Goal: Task Accomplishment & Management: Manage account settings

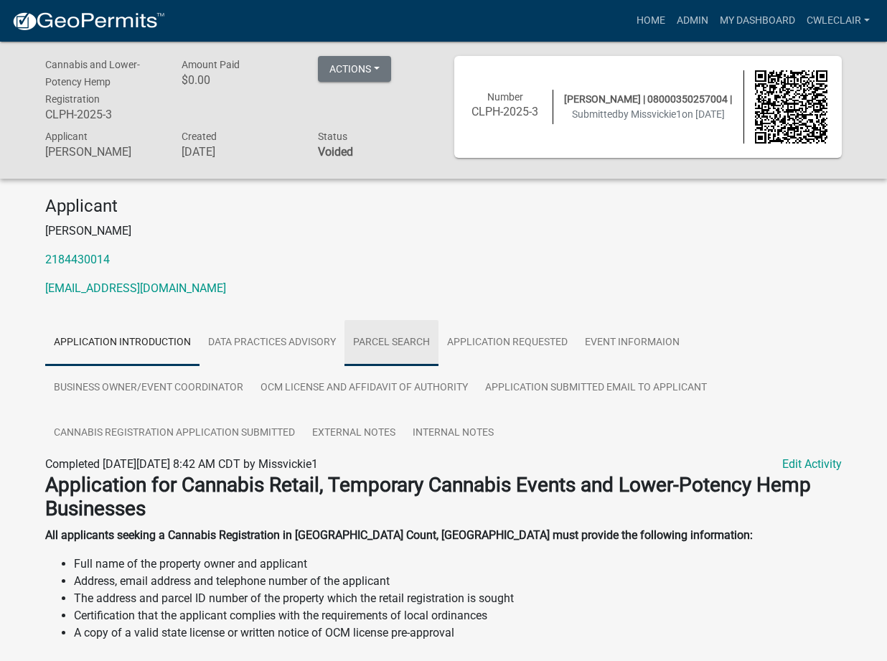
click at [397, 341] on link "Parcel search" at bounding box center [391, 343] width 94 height 46
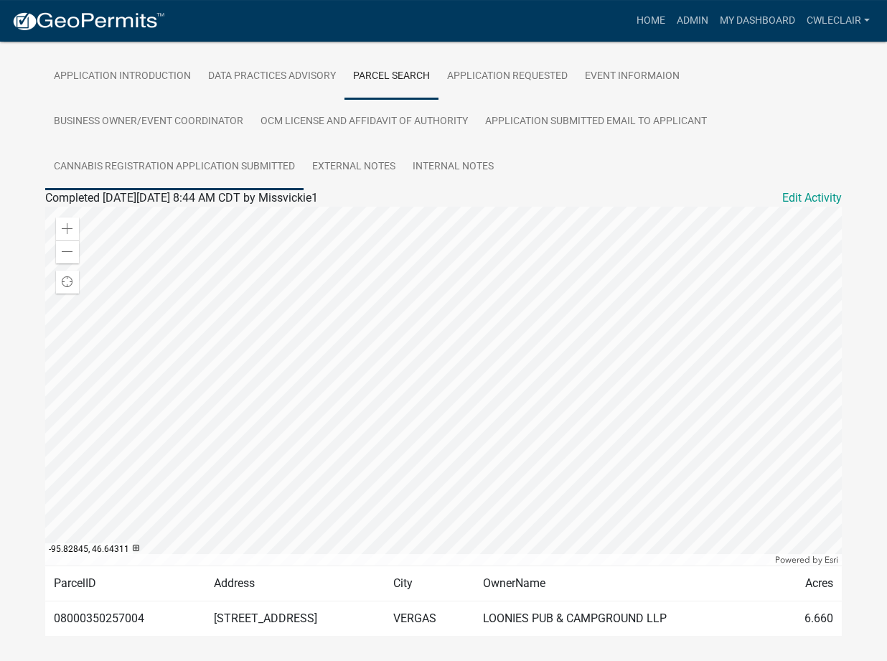
scroll to position [240, 0]
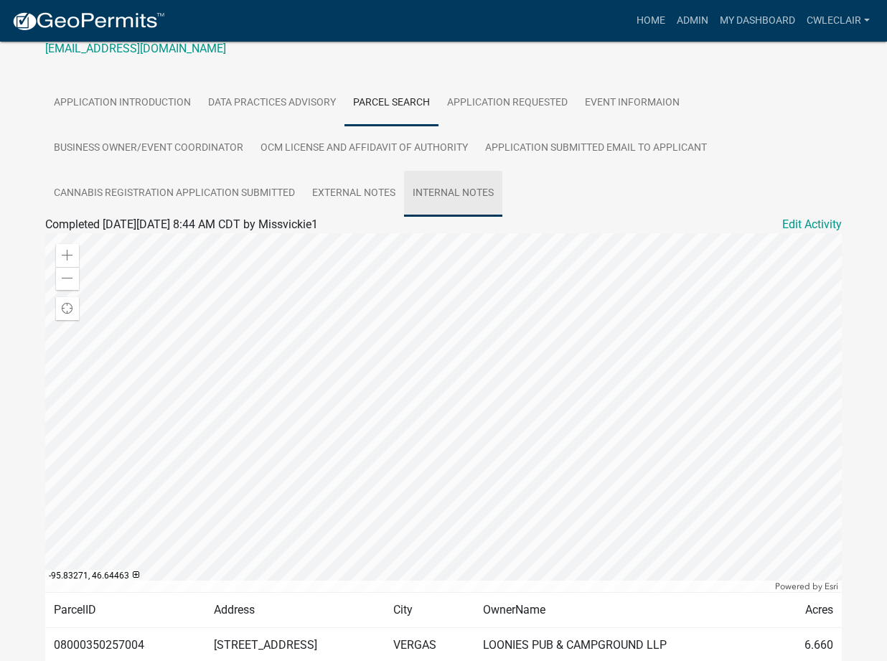
click at [448, 189] on link "Internal Notes" at bounding box center [453, 194] width 98 height 46
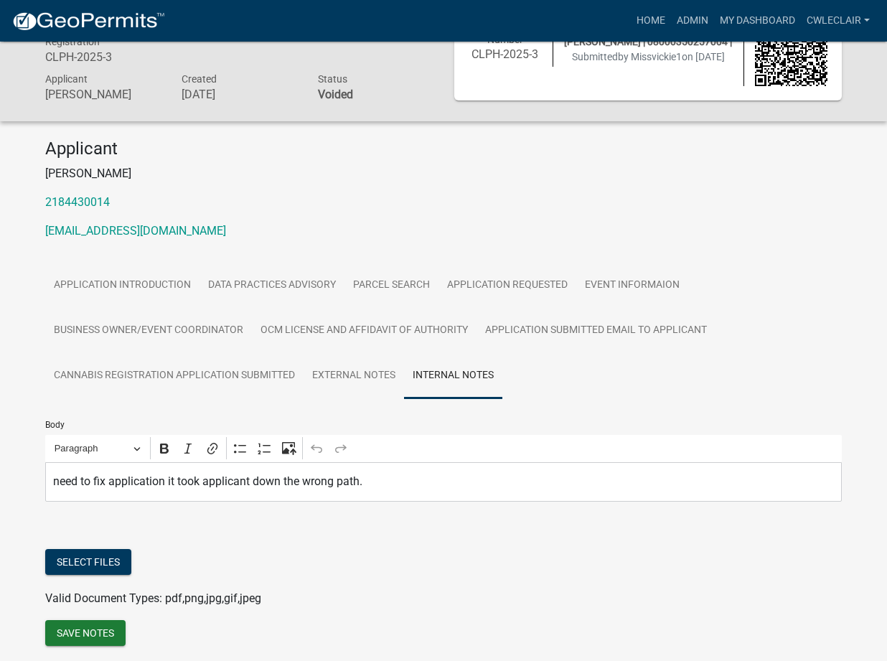
scroll to position [34, 0]
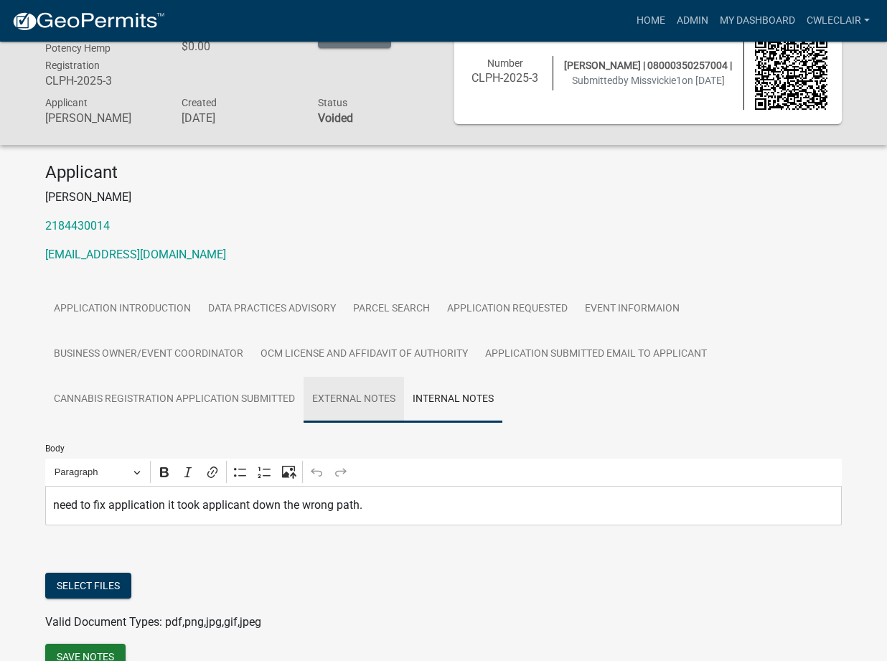
click at [359, 407] on link "External Notes" at bounding box center [353, 400] width 100 height 46
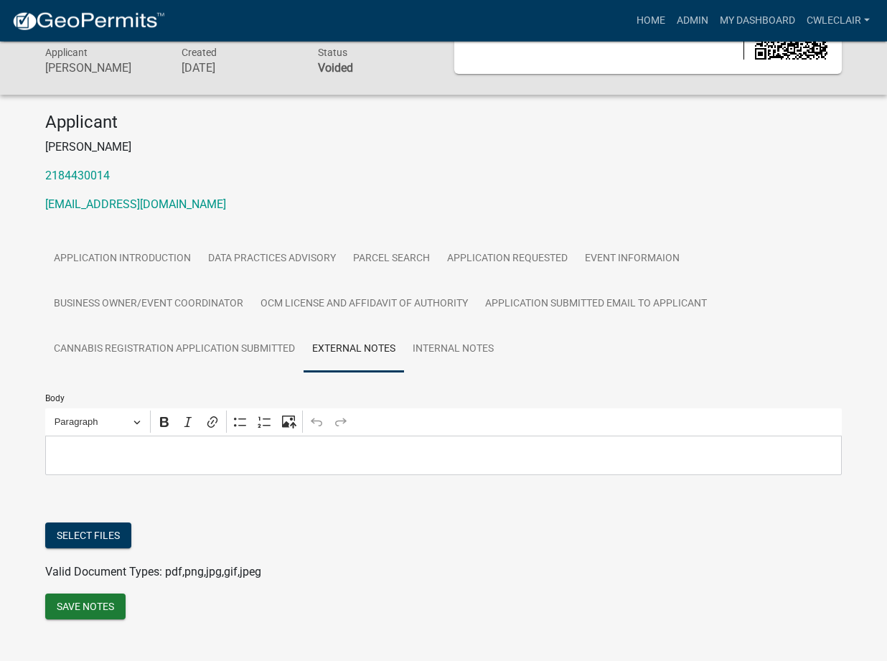
scroll to position [107, 0]
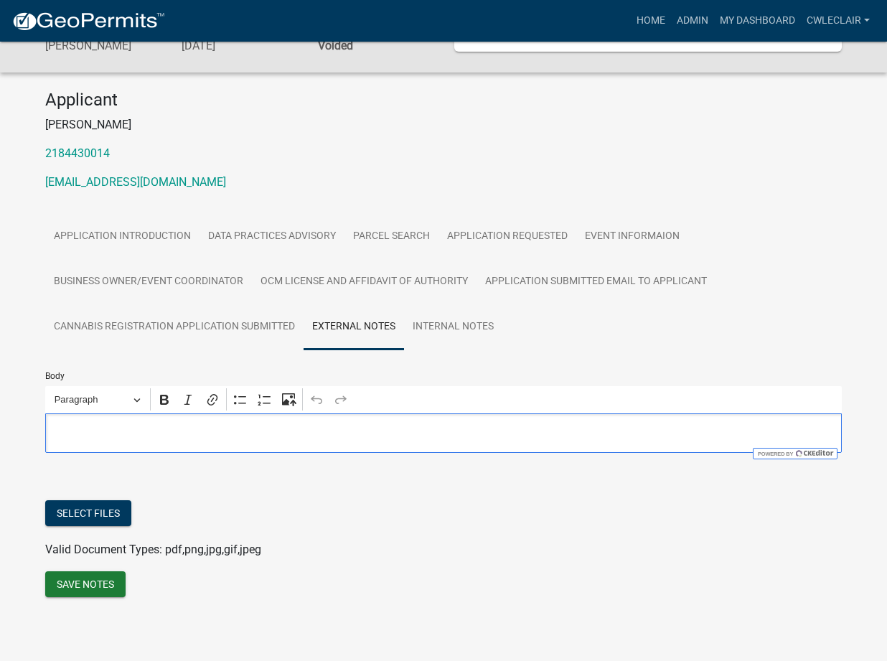
click at [162, 429] on p "Editor editing area: main. Press Alt+0 for help." at bounding box center [443, 432] width 781 height 17
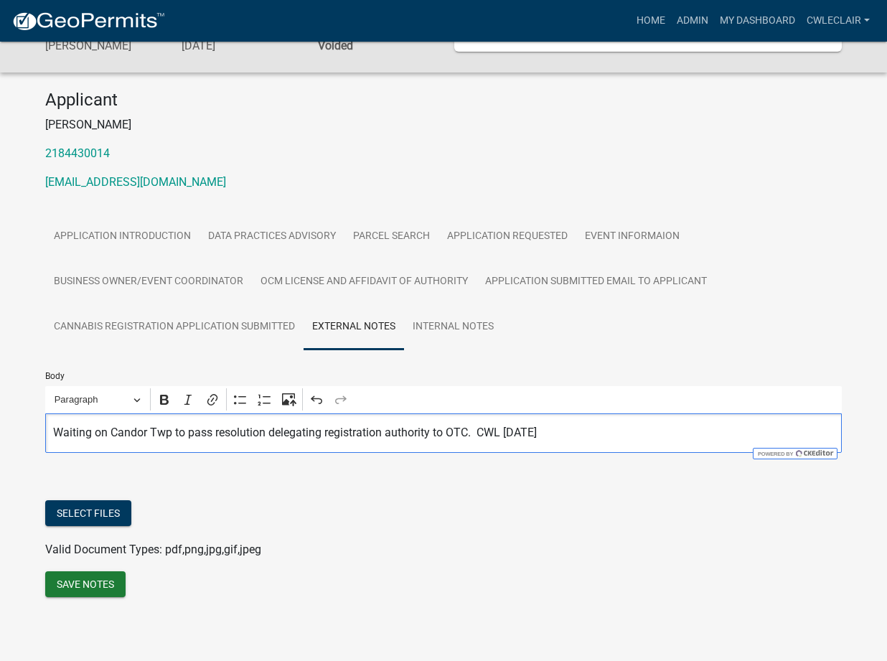
click at [374, 506] on div "Select files" at bounding box center [443, 514] width 796 height 29
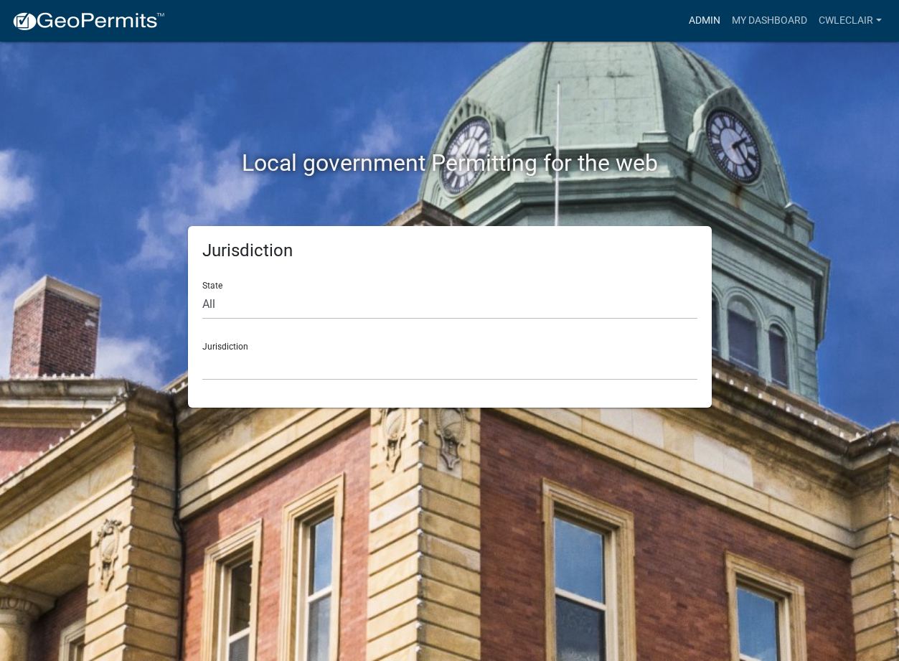
click at [694, 19] on link "Admin" at bounding box center [704, 20] width 43 height 27
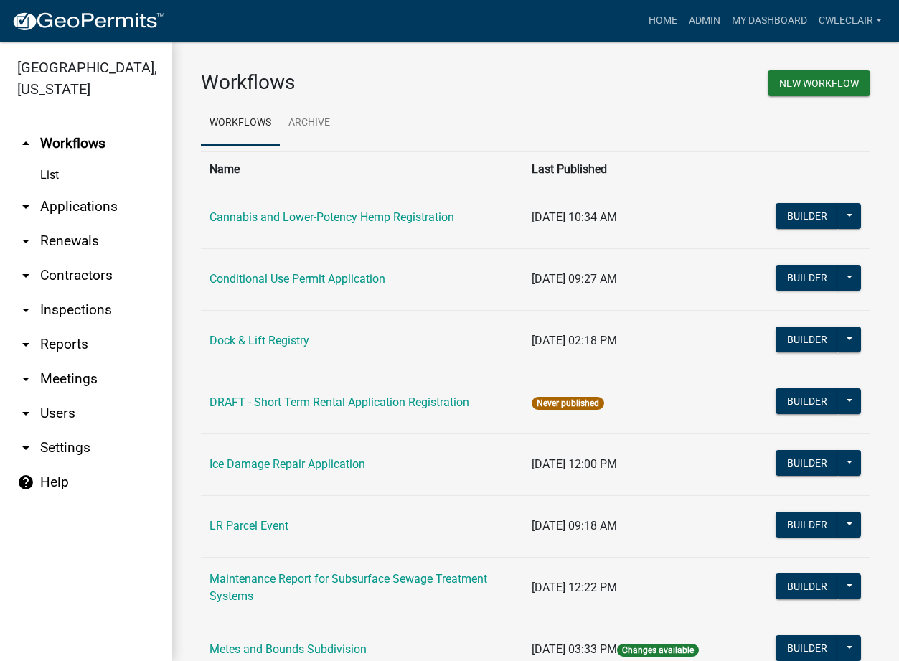
click at [44, 215] on link "arrow_drop_down Applications" at bounding box center [86, 206] width 172 height 34
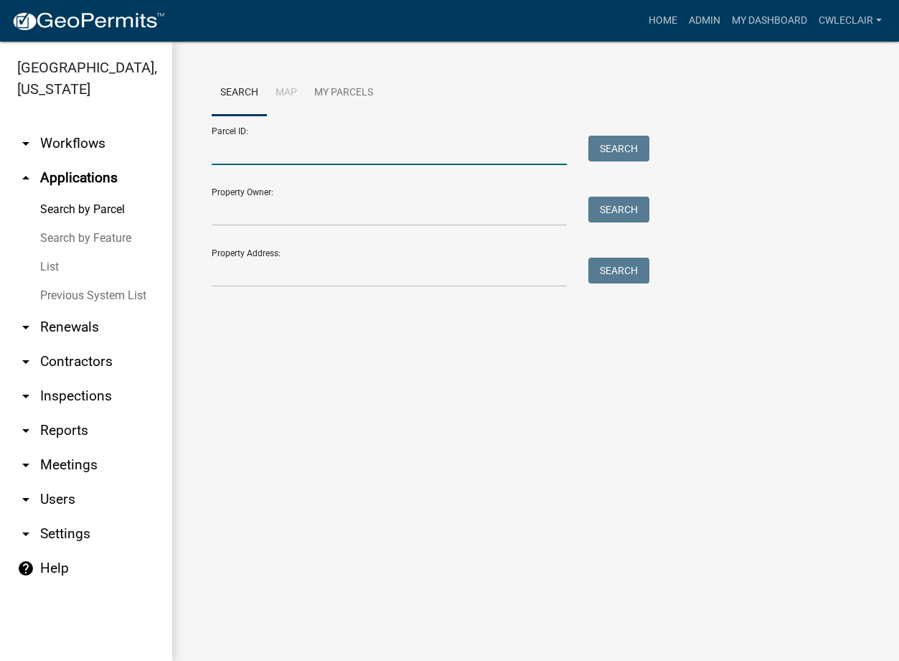
click at [266, 154] on input "Parcel ID:" at bounding box center [389, 150] width 355 height 29
paste input "17000280357001"
type input "17000280357001"
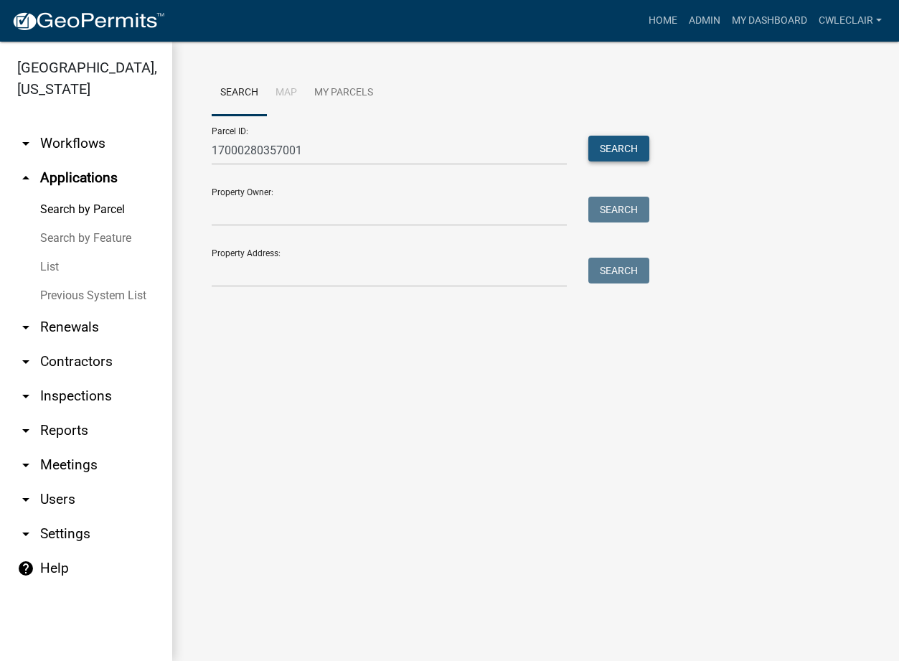
click at [615, 141] on button "Search" at bounding box center [618, 149] width 61 height 26
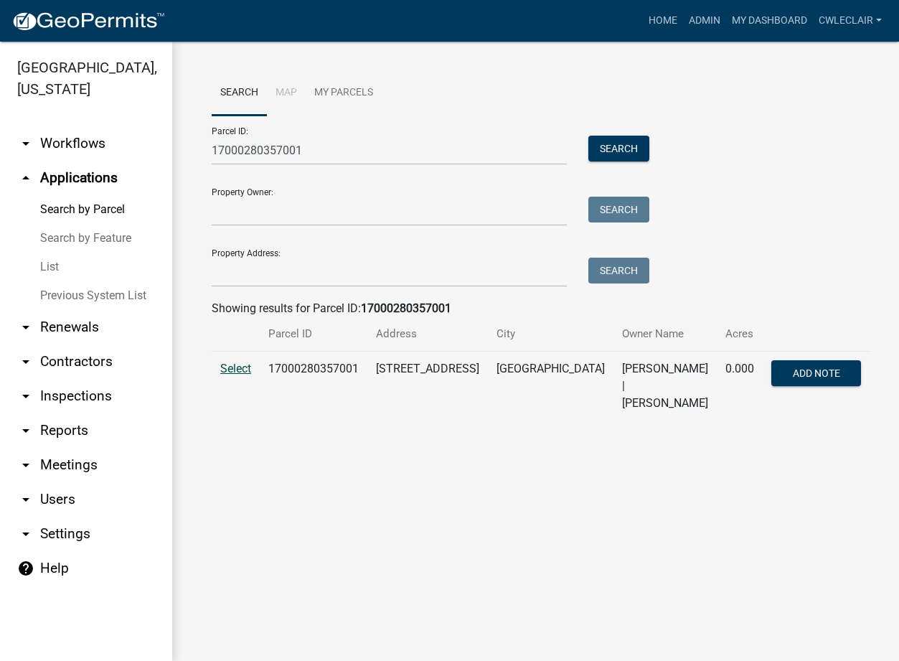
click at [235, 364] on span "Select" at bounding box center [235, 369] width 31 height 14
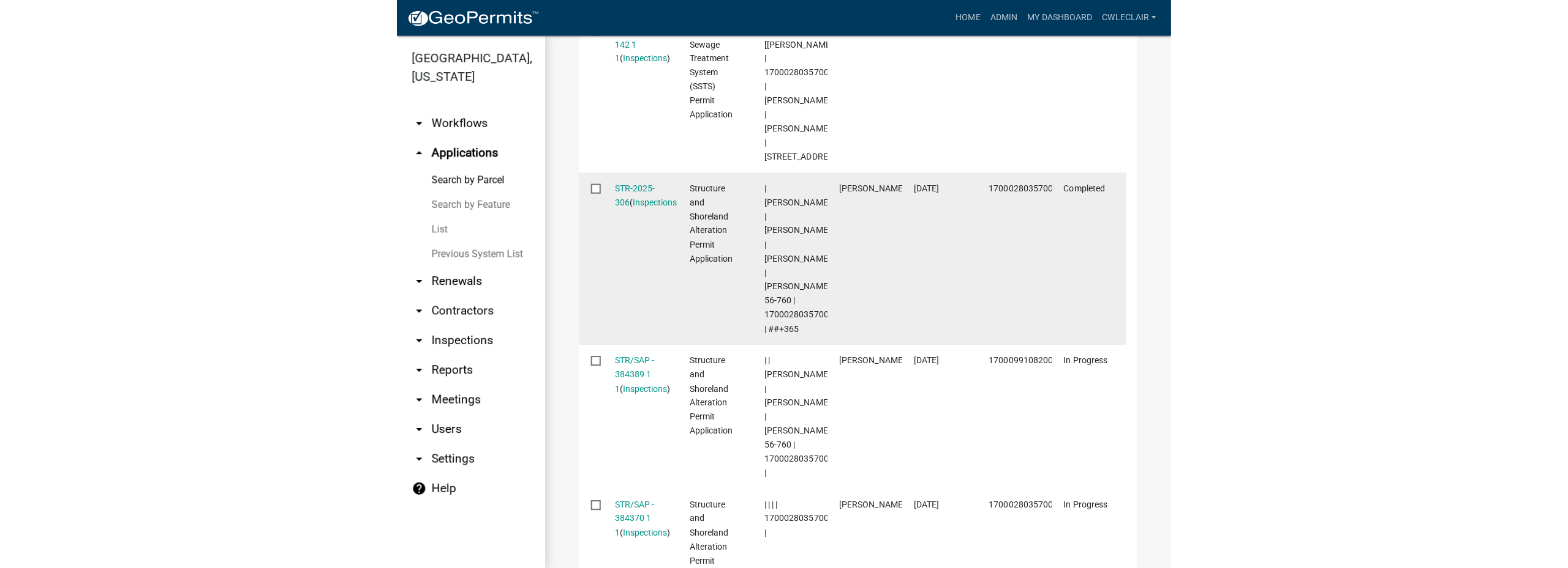
scroll to position [628, 0]
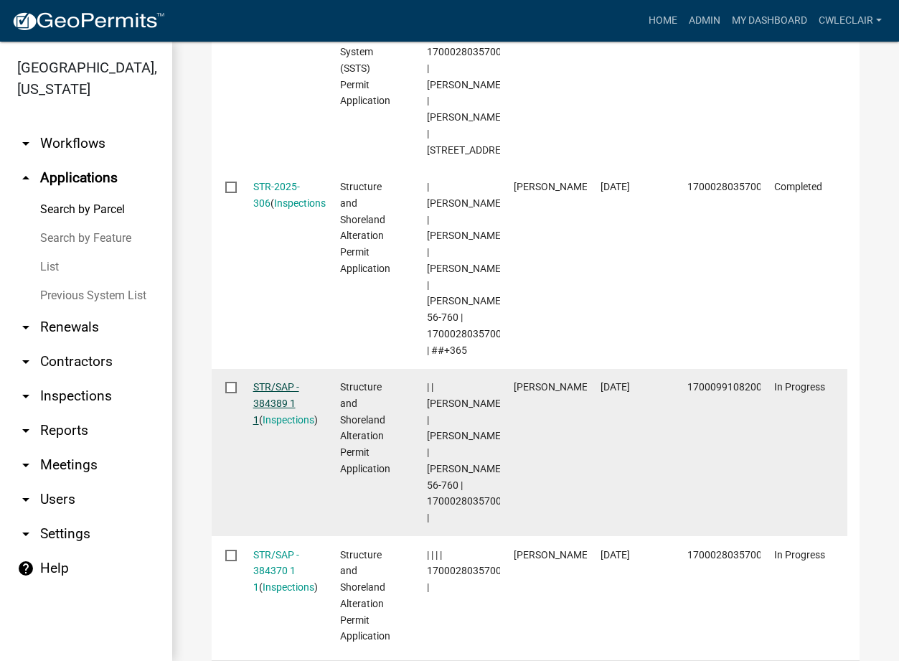
click at [280, 381] on link "STR/SAP - 384389 1 1" at bounding box center [276, 403] width 46 height 44
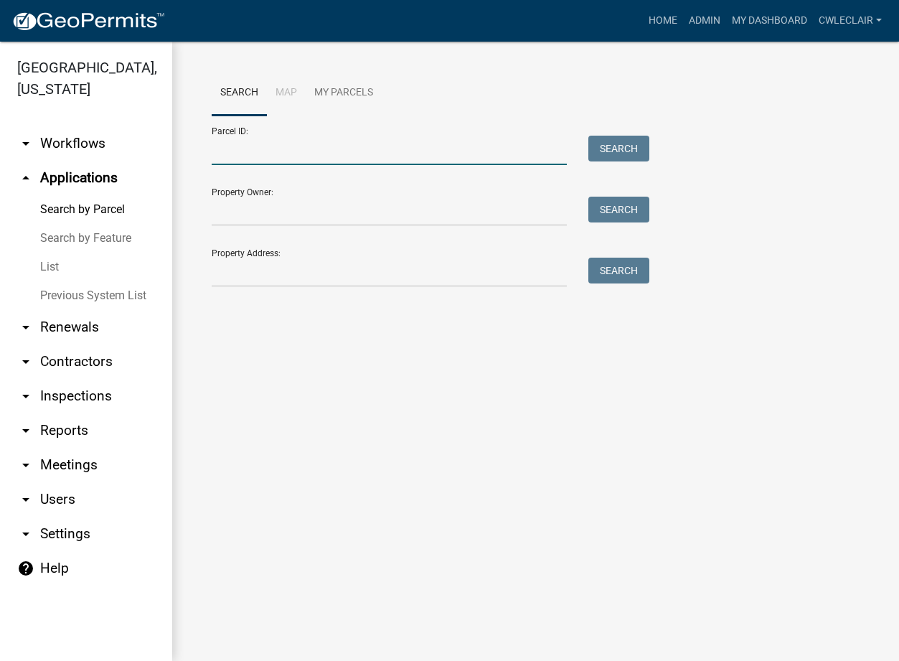
click at [271, 152] on input "Parcel ID:" at bounding box center [389, 150] width 355 height 29
paste input "17000280357001"
type input "17000280357001"
click at [616, 151] on button "Search" at bounding box center [618, 149] width 61 height 26
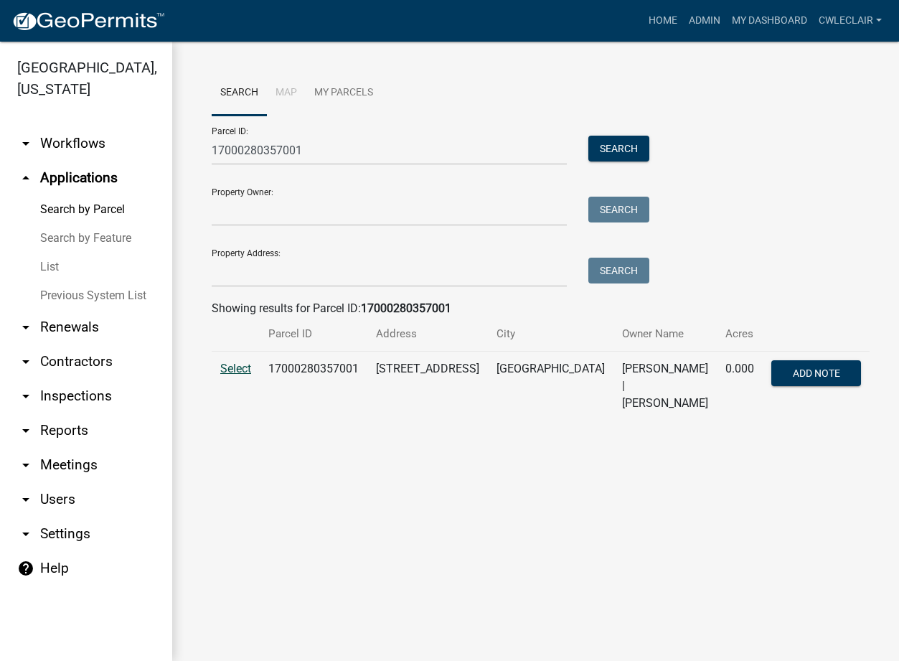
click at [236, 369] on span "Select" at bounding box center [235, 369] width 31 height 14
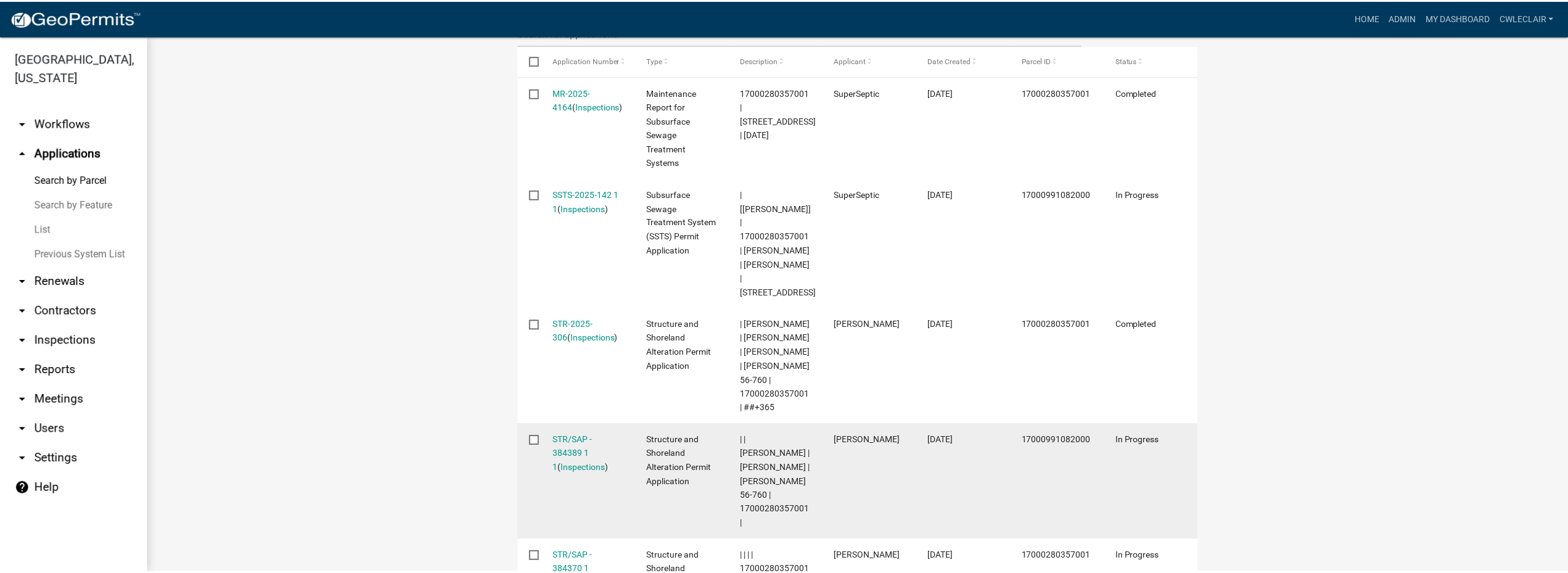
scroll to position [352, 0]
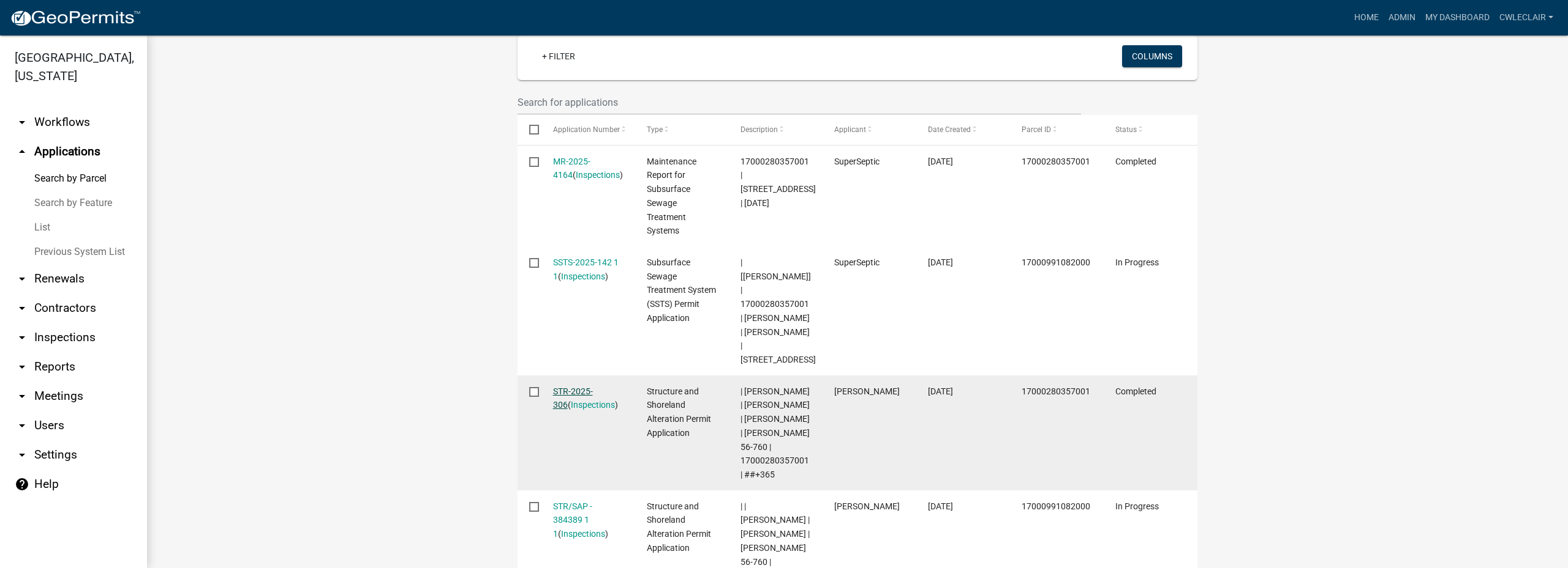
click at [586, 393] on link "STR-2025-306" at bounding box center [573, 398] width 40 height 24
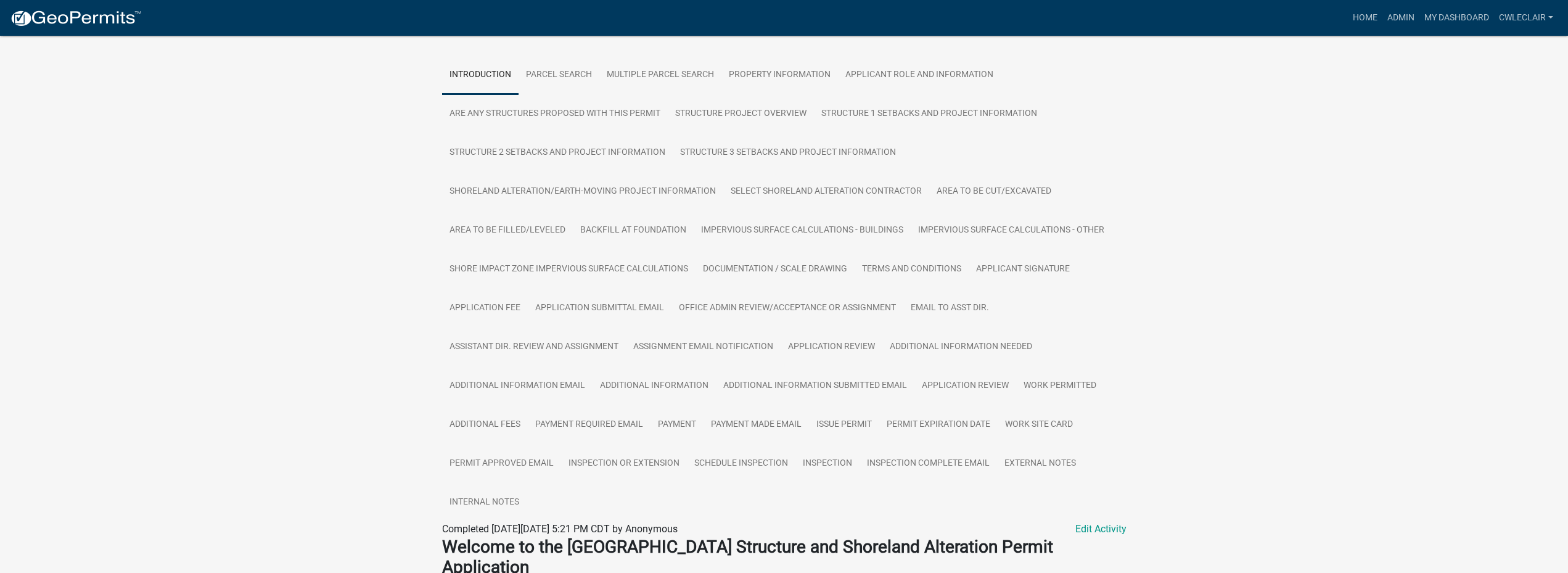
scroll to position [252, 0]
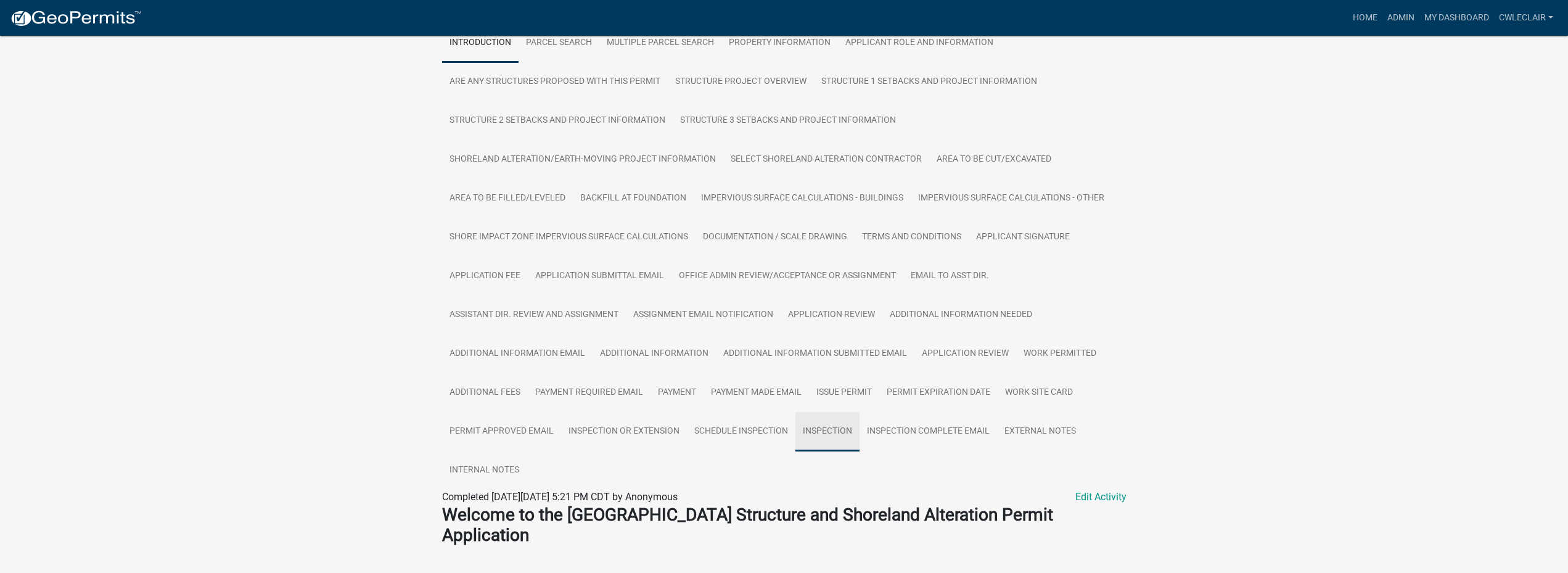
click at [772, 438] on link "Inspection" at bounding box center [827, 432] width 64 height 40
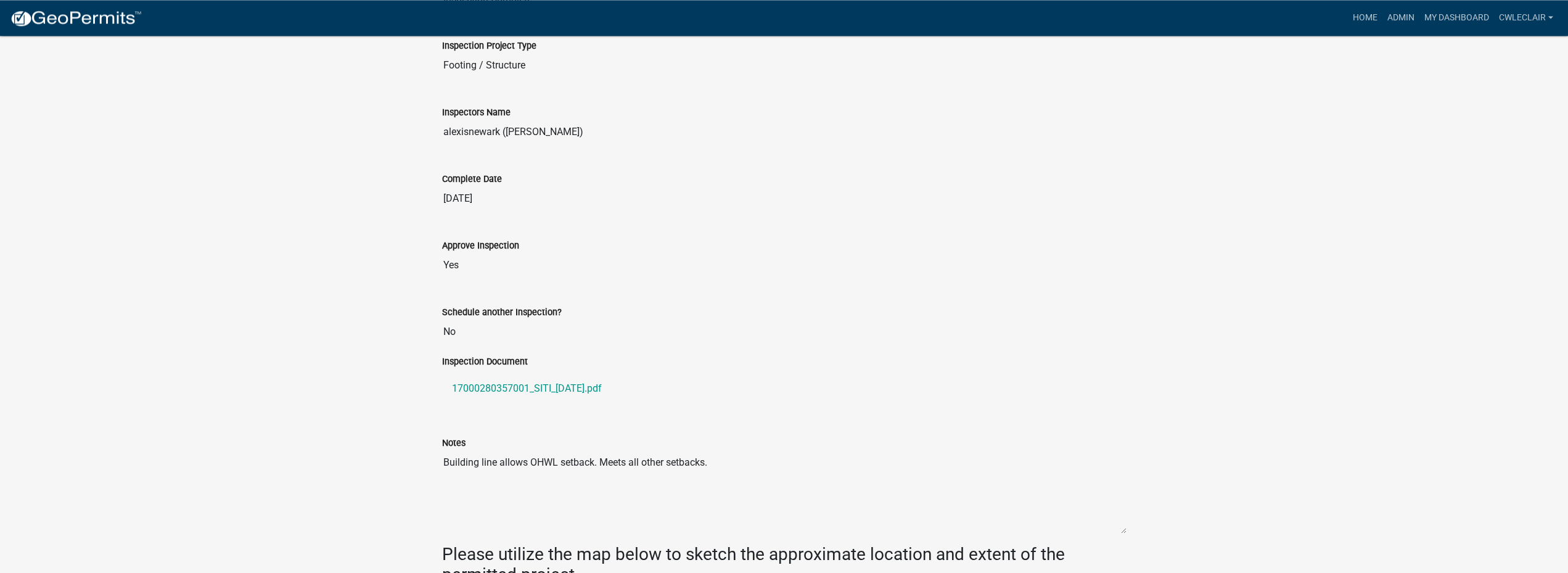
scroll to position [860, 0]
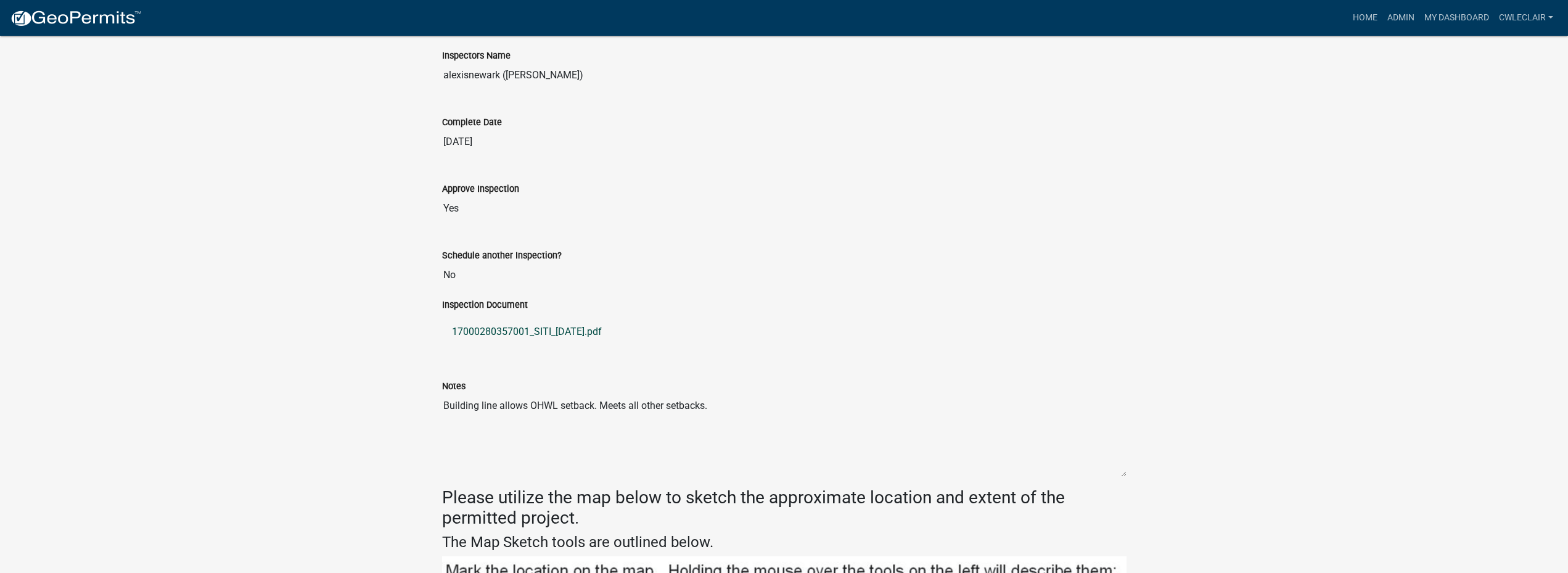
click at [554, 346] on link "17000280357001_SITI_[DATE].pdf" at bounding box center [784, 332] width 684 height 29
